Goal: Task Accomplishment & Management: Manage account settings

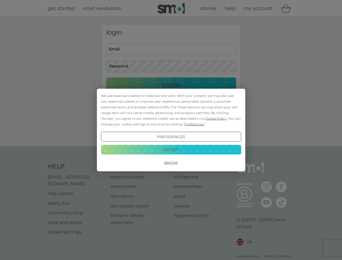
click at [216, 118] on span "Cookie Policy" at bounding box center [216, 118] width 21 height 4
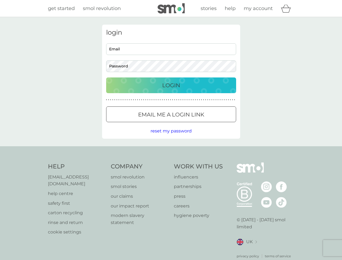
click at [193, 124] on div "login Email Password Login ● ● ● ● ● ● ● ● ● ● ● ● ● ● ● ● ● ● ● ● ● ● ● ● ● ● …" at bounding box center [171, 82] width 138 height 114
click at [171, 137] on div "login Email Password Login ● ● ● ● ● ● ● ● ● ● ● ● ● ● ● ● ● ● ● ● ● ● ● ● ● ● …" at bounding box center [171, 82] width 138 height 114
click at [171, 162] on div "Help [EMAIL_ADDRESS][DOMAIN_NAME] help centre safety first carton recycling rin…" at bounding box center [171, 210] width 246 height 96
click at [171, 149] on div "Help [EMAIL_ADDRESS][DOMAIN_NAME] help centre safety first carton recycling rin…" at bounding box center [171, 210] width 342 height 128
